Goal: Information Seeking & Learning: Check status

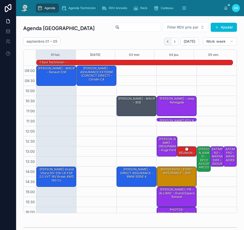
click at [167, 42] on icon "Back" at bounding box center [167, 41] width 1 height 2
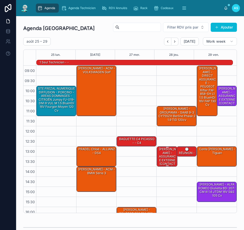
click at [164, 161] on div "[PERSON_NAME] - ASSURANCE EXTERNE (CONTACT DIRECT) - zafira" at bounding box center [167, 160] width 19 height 27
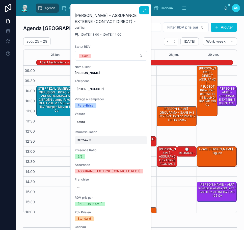
click at [94, 138] on span "CC254ZC" at bounding box center [111, 140] width 69 height 4
drag, startPoint x: 105, startPoint y: 142, endPoint x: 65, endPoint y: 138, distance: 40.1
click at [64, 139] on div "Agenda Agenda Technicien RDV Annulés Rack Cadeaux Dossiers Non Envoyés Assuranc…" at bounding box center [130, 115] width 228 height 230
drag, startPoint x: 104, startPoint y: 142, endPoint x: 82, endPoint y: 142, distance: 22.2
click at [82, 142] on input "*******" at bounding box center [101, 141] width 47 height 7
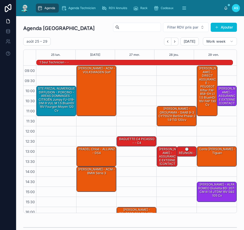
click at [130, 42] on div "[DATE] – [DATE] [DATE] Work week" at bounding box center [130, 41] width 214 height 8
click at [167, 41] on icon "Back" at bounding box center [167, 41] width 1 height 2
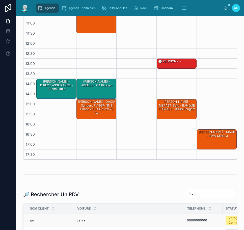
scroll to position [101, 0]
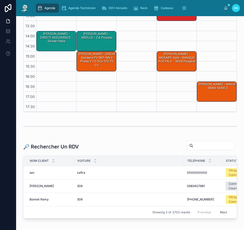
click at [209, 148] on input "text" at bounding box center [214, 145] width 41 height 7
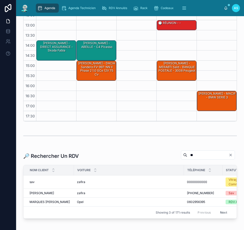
scroll to position [101, 0]
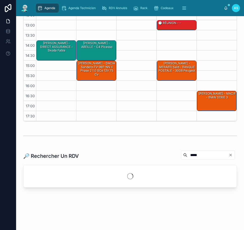
scroll to position [101, 0]
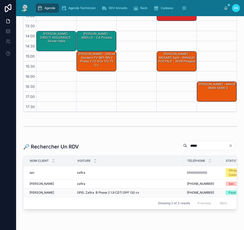
type input "*****"
click at [178, 192] on div "OPEL Zafira B Phase 2 1.9 CDTI DPF 120 cv OPEL Zafira B Phase 2 1.9 CDTI DPF 12…" at bounding box center [129, 193] width 104 height 4
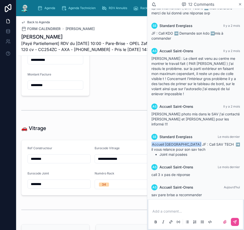
scroll to position [783, 0]
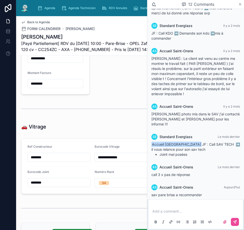
click at [242, 5] on icon at bounding box center [240, 4] width 4 height 4
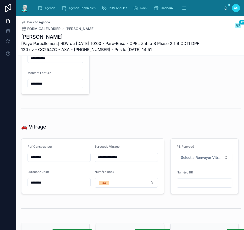
drag, startPoint x: 122, startPoint y: 161, endPoint x: 95, endPoint y: 163, distance: 27.6
click at [95, 161] on input "**********" at bounding box center [126, 157] width 63 height 7
drag, startPoint x: 59, startPoint y: 187, endPoint x: -2, endPoint y: 185, distance: 60.9
click at [0, 185] on html "**********" at bounding box center [122, 115] width 244 height 230
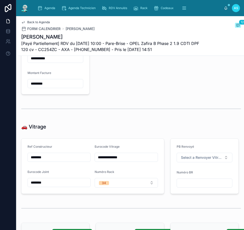
click at [167, 26] on div "Back to Agenda FORM CALENDRIER ETTAHIRI [PERSON_NAME] 12" at bounding box center [131, 25] width 220 height 11
click at [49, 8] on span "Agenda" at bounding box center [49, 8] width 11 height 4
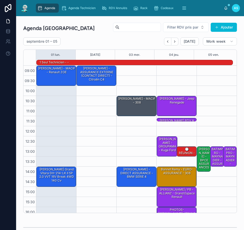
scroll to position [35, 0]
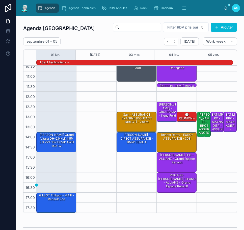
click at [108, 43] on div "[DATE] – [DATE] [DATE] Work week" at bounding box center [130, 41] width 214 height 8
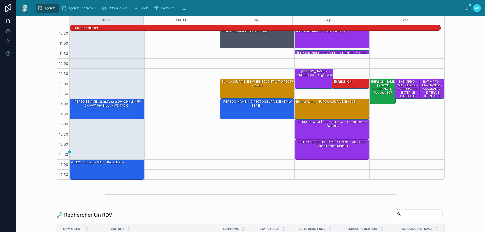
scroll to position [33, 0]
click at [234, 10] on div "Assurances" at bounding box center [238, 8] width 26 height 8
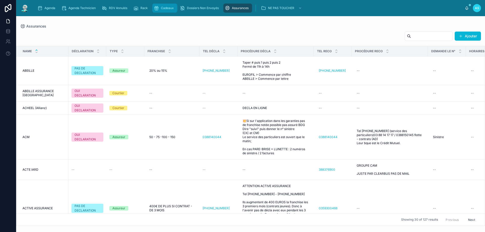
click at [158, 9] on icon "scrollable content" at bounding box center [156, 8] width 5 height 5
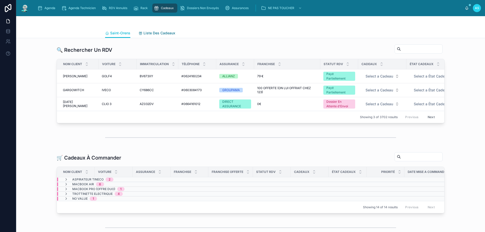
click at [152, 32] on span "Liste Des Cadeaux" at bounding box center [159, 33] width 32 height 5
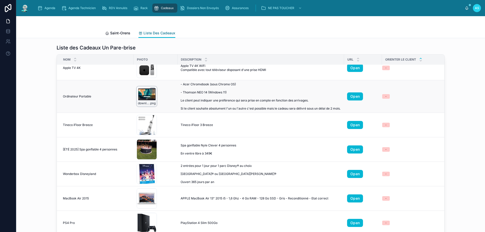
scroll to position [323, 0]
click at [143, 144] on div "spa-gonflable-nyle-clever-4-personnes_5019008883688_01i_fr_cf .jpg" at bounding box center [147, 149] width 20 height 20
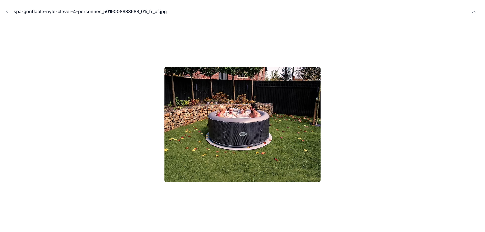
click at [7, 12] on icon "Close modal" at bounding box center [7, 12] width 2 height 2
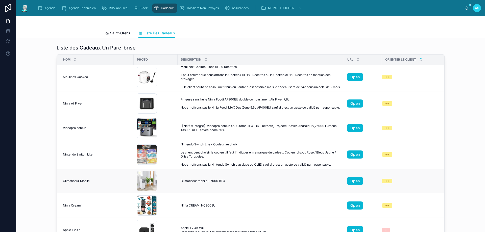
scroll to position [146, 0]
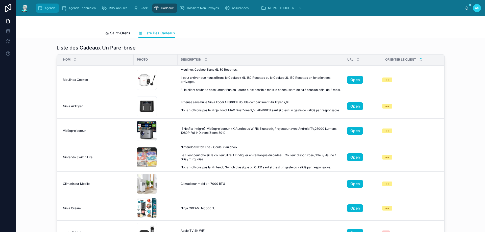
click at [49, 9] on span "Agenda" at bounding box center [49, 8] width 11 height 4
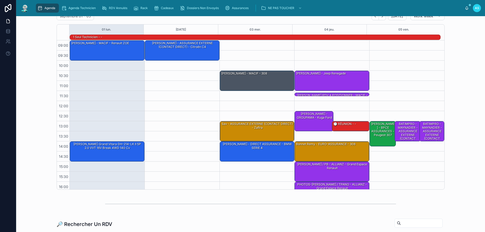
scroll to position [5, 0]
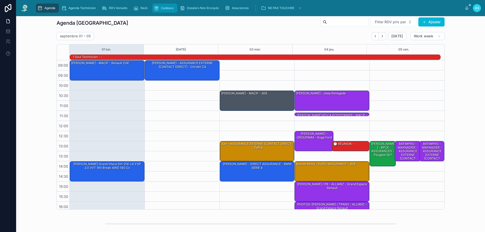
click at [161, 8] on div "Cadeaux" at bounding box center [165, 8] width 22 height 8
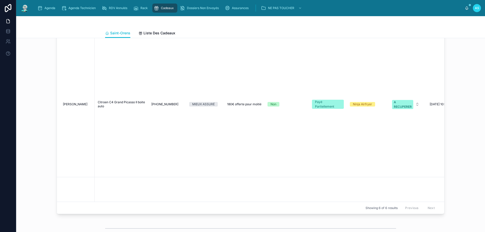
scroll to position [303, 0]
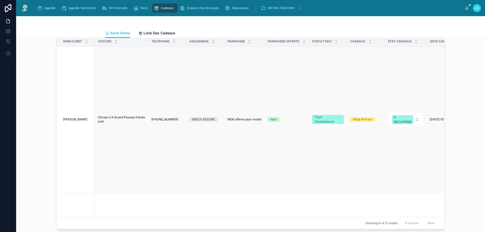
click at [76, 122] on span "[PERSON_NAME]" at bounding box center [75, 119] width 25 height 4
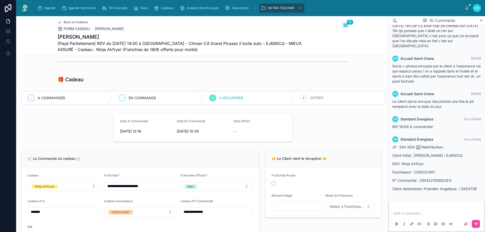
scroll to position [51, 0]
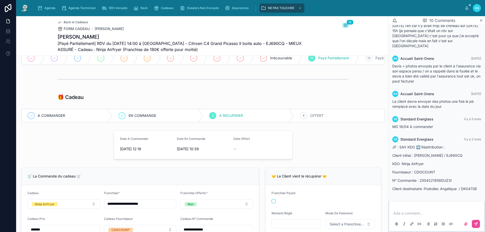
click at [64, 21] on span "Back to Cadeaux" at bounding box center [76, 22] width 25 height 4
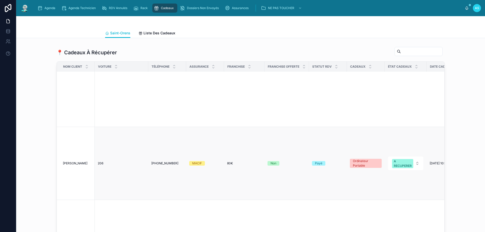
scroll to position [101, 0]
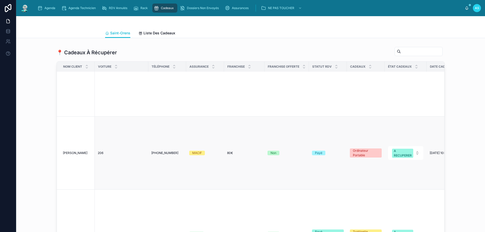
click at [72, 151] on span "[PERSON_NAME]" at bounding box center [75, 153] width 25 height 4
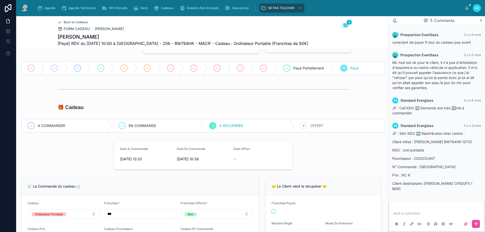
scroll to position [25, 0]
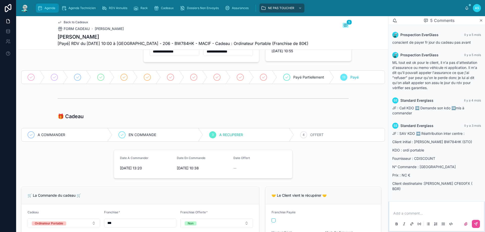
click at [46, 7] on span "Agenda" at bounding box center [49, 8] width 11 height 4
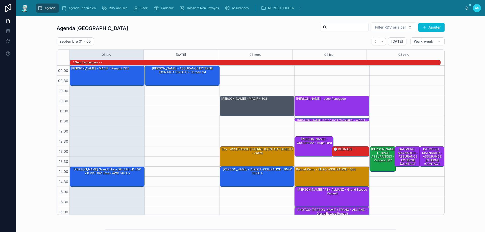
scroll to position [33, 0]
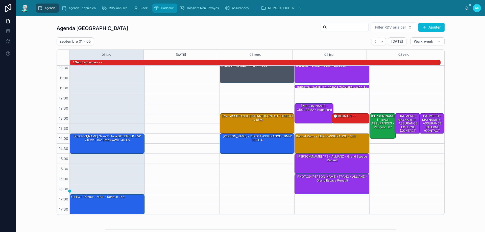
click at [169, 10] on div "Cadeaux" at bounding box center [165, 8] width 22 height 8
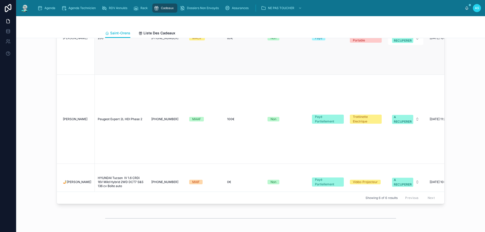
scroll to position [177, 0]
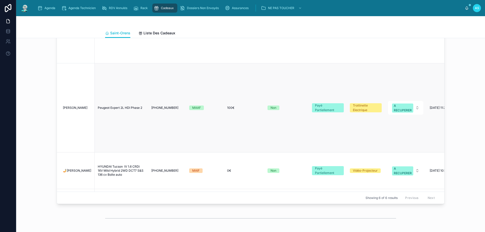
click at [78, 106] on span "[PERSON_NAME]" at bounding box center [75, 108] width 25 height 4
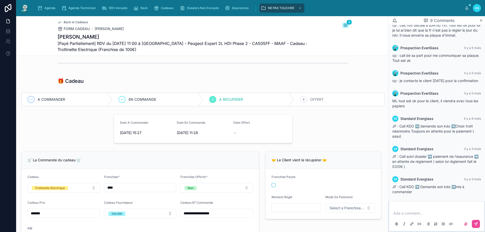
scroll to position [76, 0]
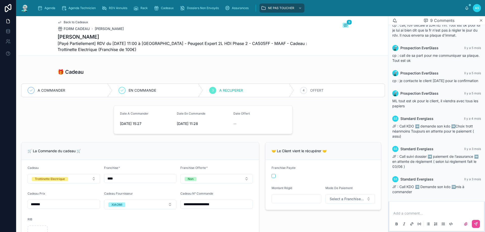
click at [69, 22] on span "Back to Cadeaux" at bounding box center [76, 22] width 25 height 4
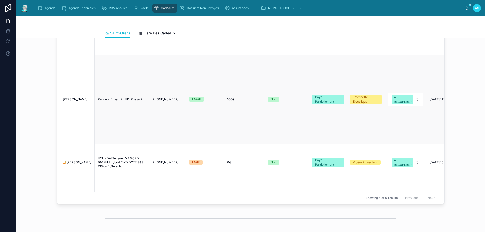
scroll to position [202, 0]
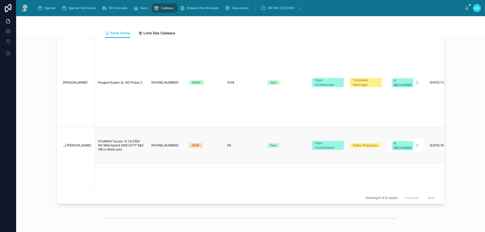
click at [81, 143] on span "🤳[PERSON_NAME]" at bounding box center [77, 145] width 28 height 4
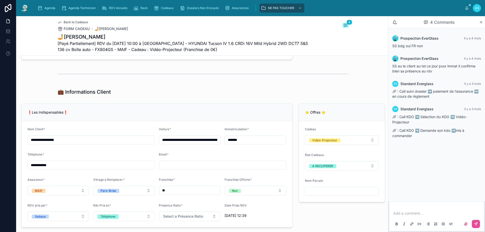
scroll to position [328, 0]
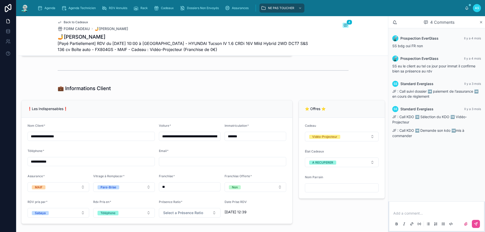
click at [244, 212] on div "⭐ Offres ⭐ Cadeau Vidéo-Projecteur État Cadeaux A RECUPERER Nom Parrain" at bounding box center [342, 162] width 92 height 128
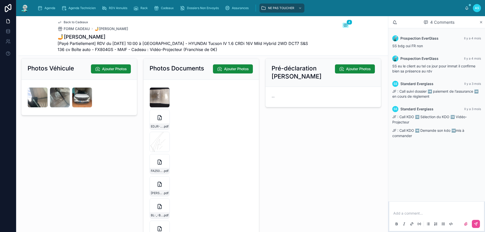
scroll to position [985, 0]
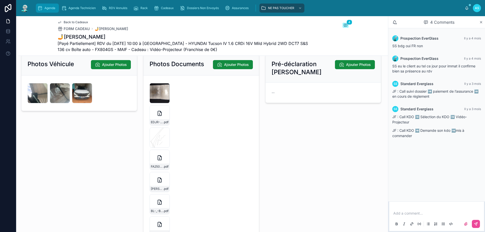
click at [57, 5] on div "Agenda" at bounding box center [47, 8] width 20 height 8
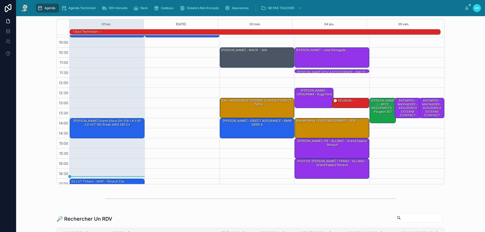
scroll to position [33, 0]
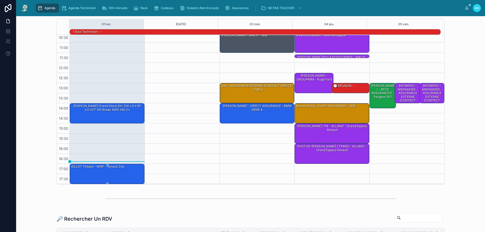
click at [112, 173] on div "GILLOT Thibaut - MAIF - Renault Zoe" at bounding box center [107, 173] width 73 height 19
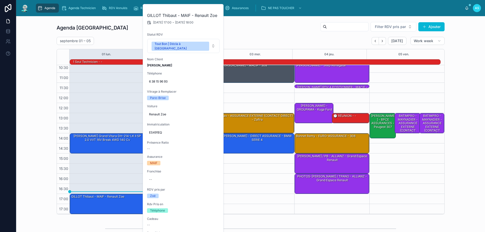
scroll to position [0, 0]
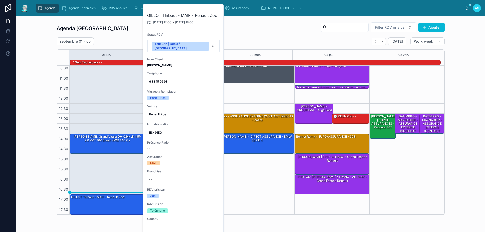
click at [244, 160] on div "Agenda Saint-Orens Filter RDV pris par Ajouter [DATE] – [DATE] [DATE] Work week…" at bounding box center [250, 118] width 461 height 197
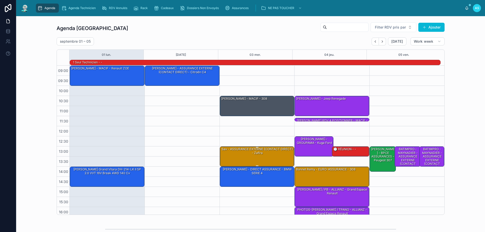
click at [244, 157] on div "sav - ASSURANCE EXTERNE (CONTACT DIRECT) - zafira" at bounding box center [257, 156] width 73 height 19
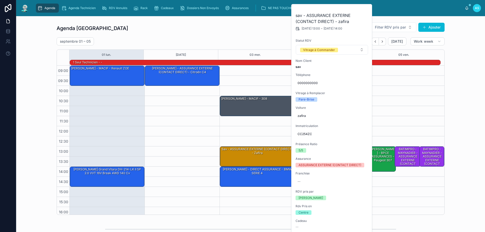
click at [244, 154] on div "Agenda Saint-Orens Filter RDV pris par Ajouter [DATE] – [DATE] [DATE] Work week…" at bounding box center [250, 118] width 461 height 197
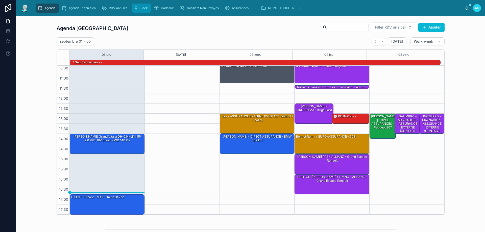
click at [145, 12] on div "Rack" at bounding box center [141, 8] width 16 height 8
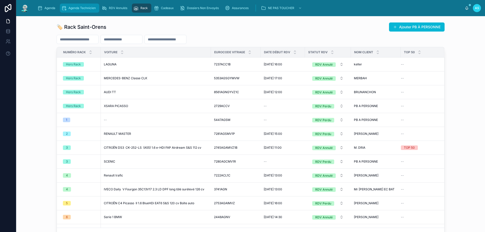
click at [91, 10] on div "Agenda Technicien" at bounding box center [79, 8] width 36 height 8
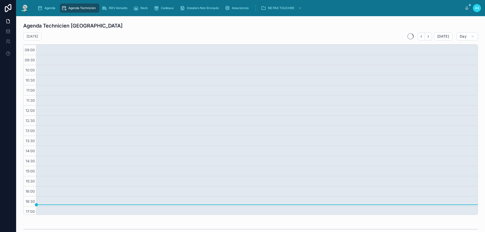
scroll to position [12, 0]
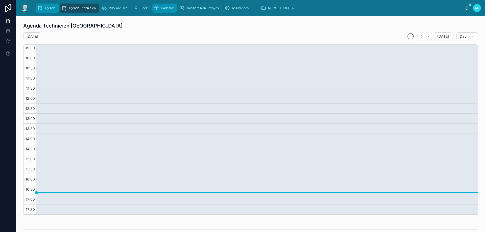
click at [53, 8] on span "Agenda" at bounding box center [49, 8] width 11 height 4
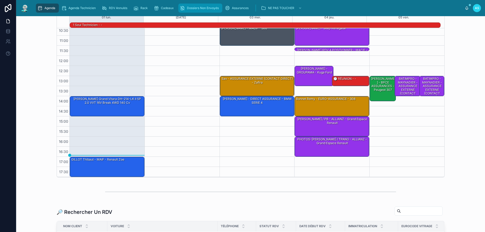
scroll to position [25, 0]
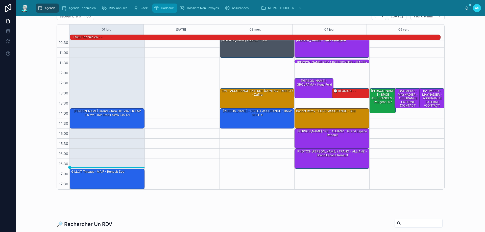
click at [173, 8] on span "Cadeaux" at bounding box center [167, 8] width 13 height 4
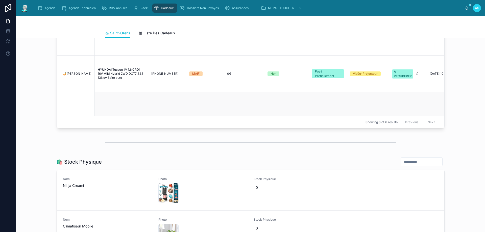
scroll to position [202, 0]
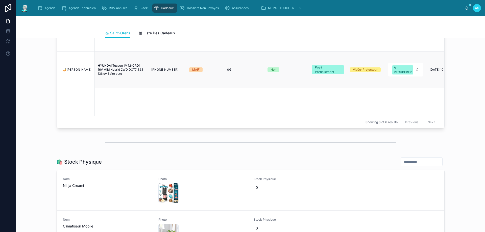
click at [132, 64] on span "HYUNDAI Tucson IV 1.6 CRDi 16V Mild Hybrid 2WD DCT7 S&S 136 cv Boîte auto" at bounding box center [121, 70] width 47 height 12
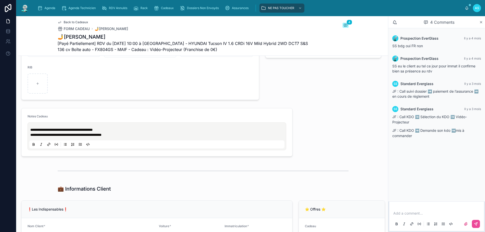
scroll to position [227, 0]
click at [113, 132] on p "**********" at bounding box center [157, 130] width 255 height 5
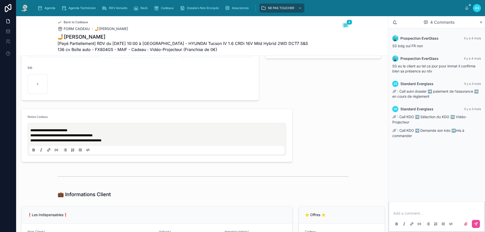
click at [78, 21] on span "Back to Cadeaux" at bounding box center [76, 22] width 25 height 4
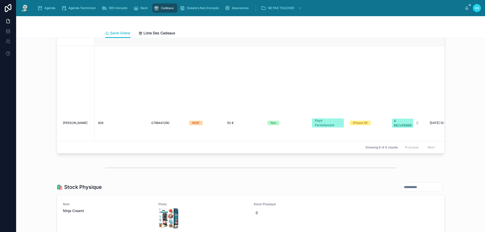
scroll to position [445, 0]
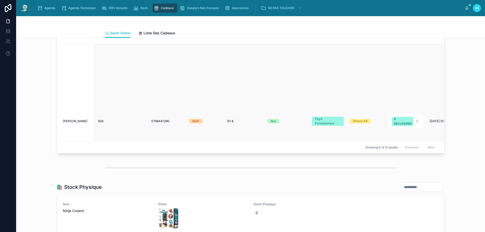
click at [80, 119] on span "[PERSON_NAME]" at bounding box center [75, 121] width 25 height 4
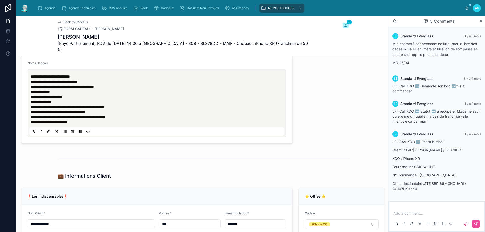
scroll to position [278, 0]
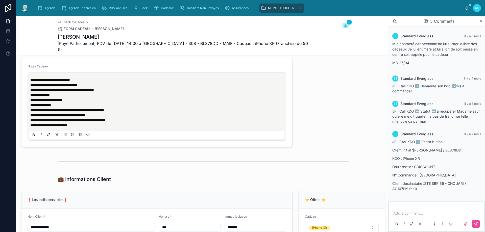
click at [31, 79] on span "**********" at bounding box center [50, 80] width 40 height 4
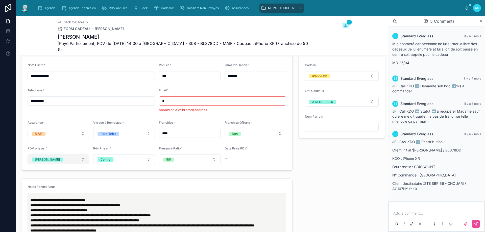
scroll to position [455, 0]
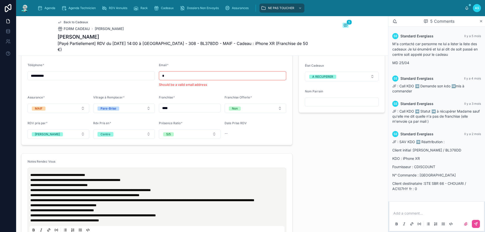
click at [77, 21] on span "Back to Cadeaux" at bounding box center [76, 22] width 25 height 4
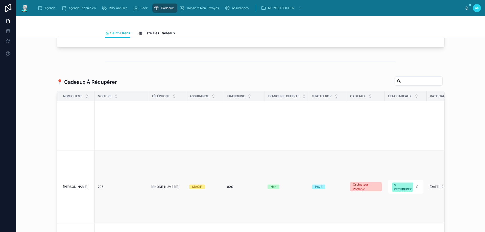
scroll to position [101, 0]
